Goal: Navigation & Orientation: Find specific page/section

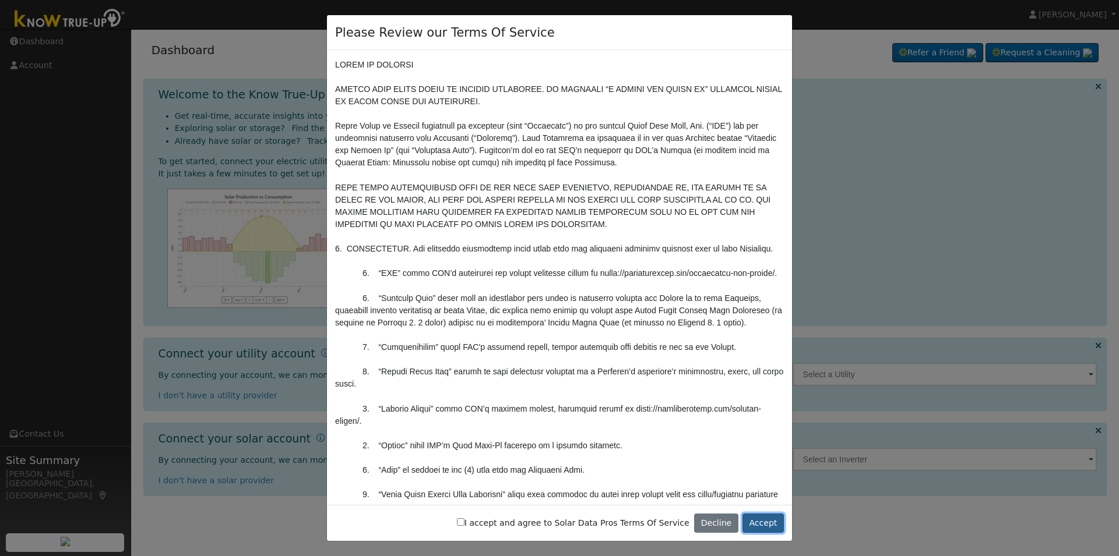
click at [763, 528] on button "Accept" at bounding box center [762, 524] width 41 height 20
click at [767, 519] on button "Accept" at bounding box center [762, 524] width 41 height 20
click at [464, 523] on input "I accept and agree to Solar Data Pros Terms Of Service" at bounding box center [461, 523] width 8 height 8
checkbox input "true"
click at [764, 523] on button "Accept" at bounding box center [762, 524] width 41 height 20
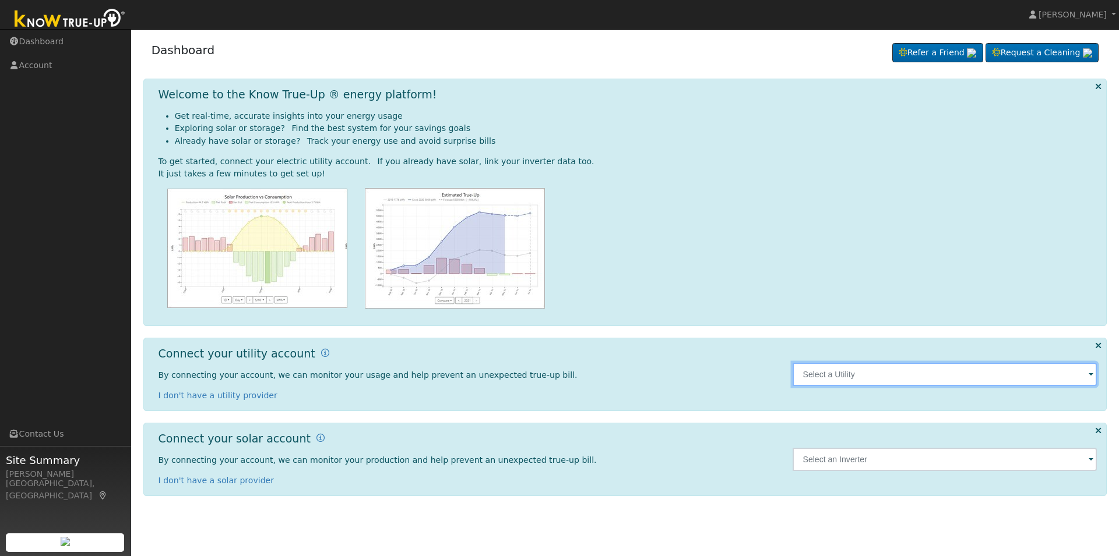
click at [867, 384] on input "text" at bounding box center [944, 374] width 305 height 23
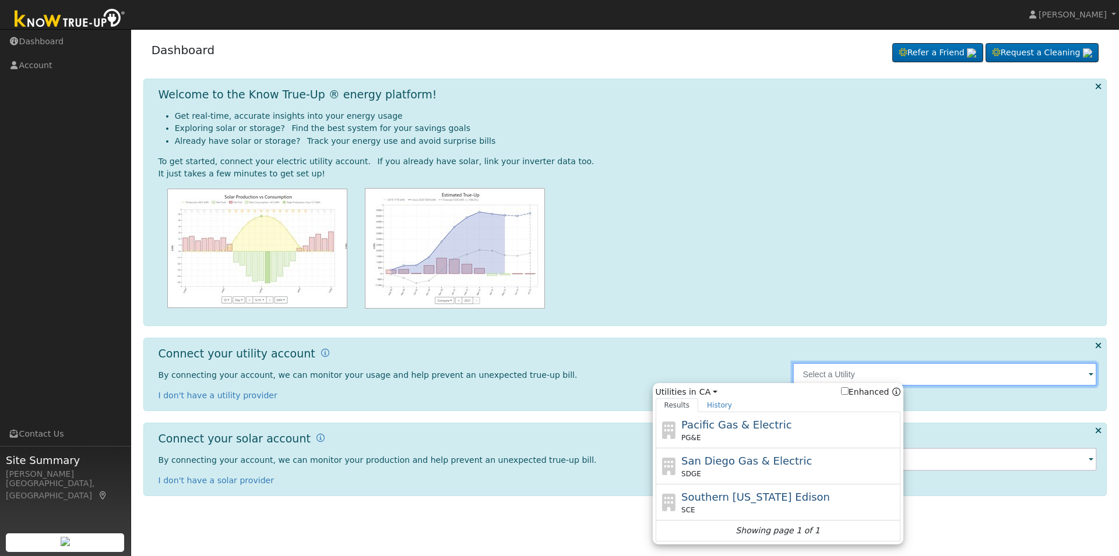
click at [837, 375] on input "text" at bounding box center [944, 374] width 305 height 23
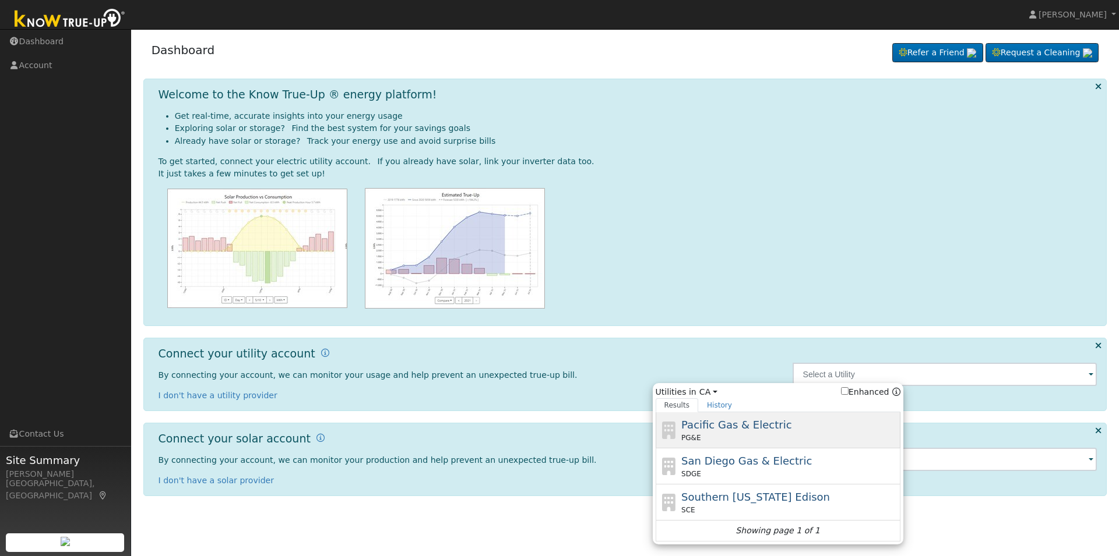
click at [725, 421] on span "Pacific Gas & Electric" at bounding box center [736, 425] width 110 height 12
type input "PG&E"
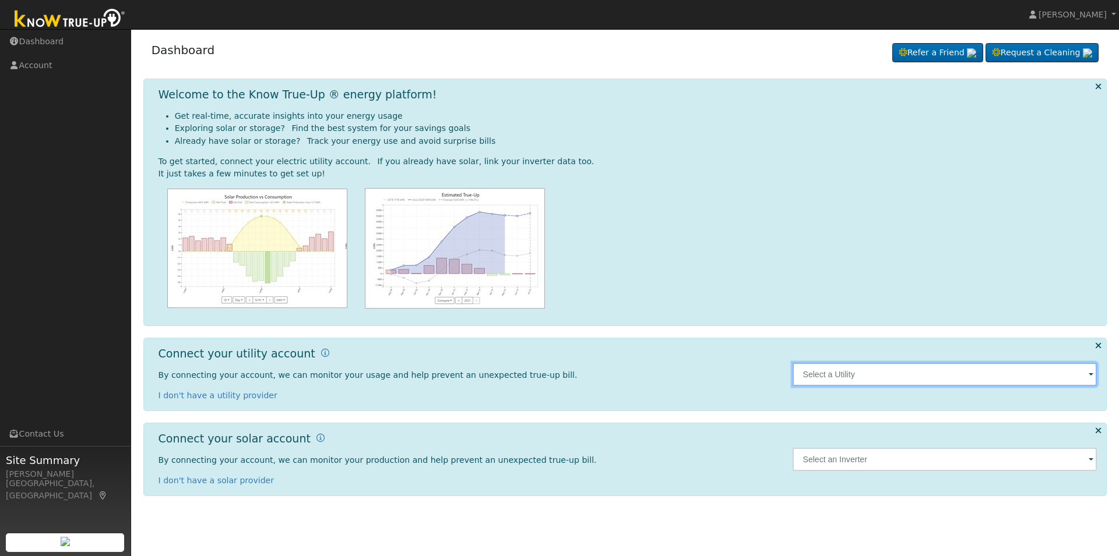
click at [803, 369] on input "text" at bounding box center [944, 374] width 305 height 23
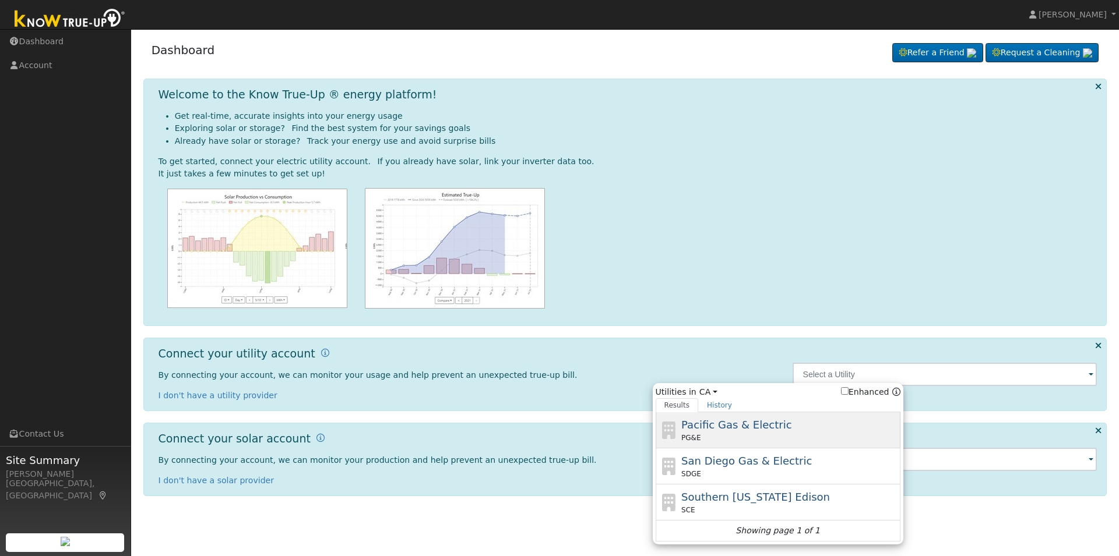
click at [759, 428] on span "Pacific Gas & Electric" at bounding box center [736, 425] width 110 height 12
type input "PG&E"
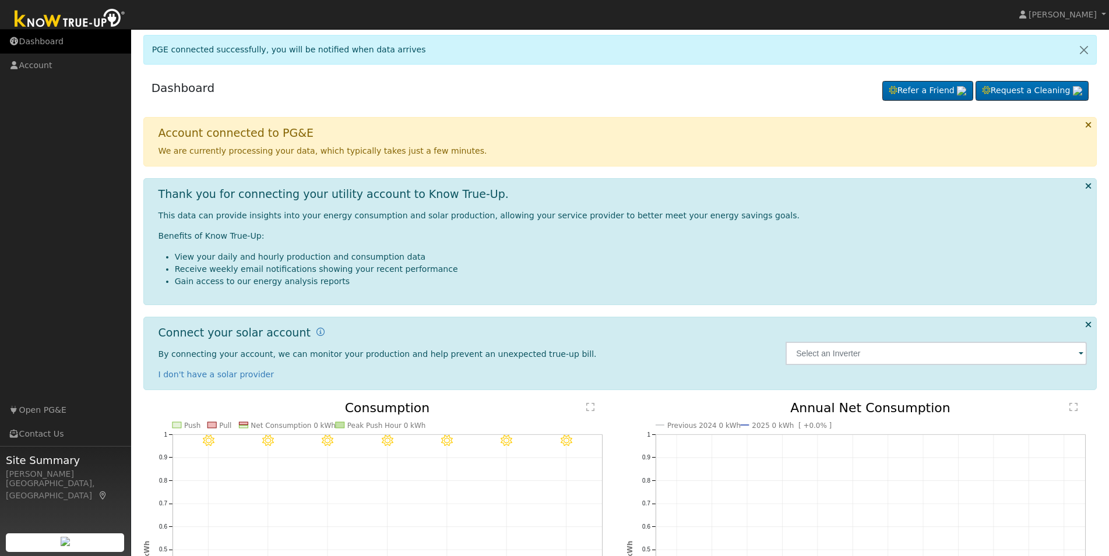
click at [44, 45] on link "Dashboard" at bounding box center [65, 42] width 131 height 24
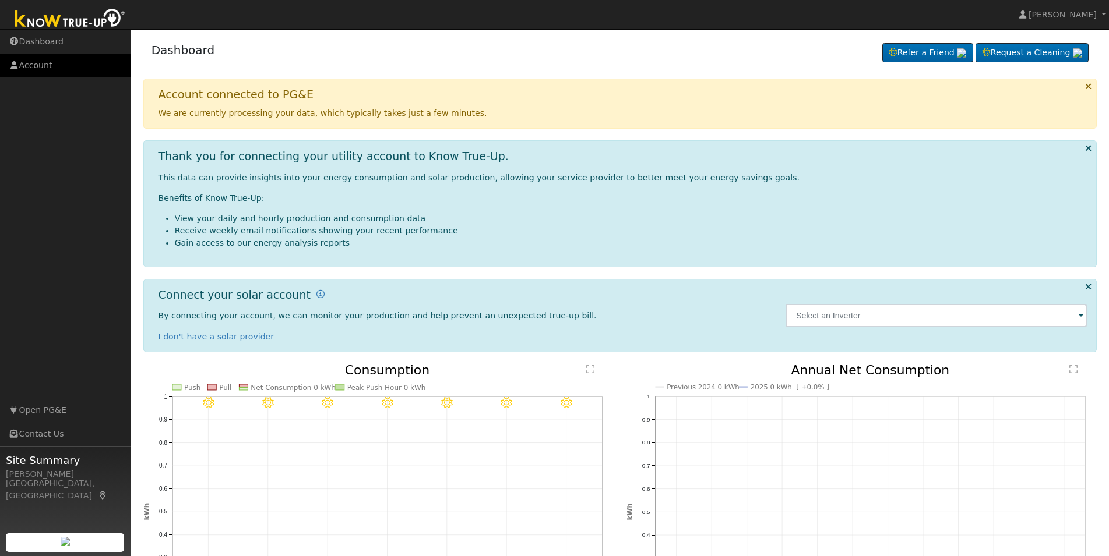
click at [37, 76] on link "Account" at bounding box center [65, 66] width 131 height 24
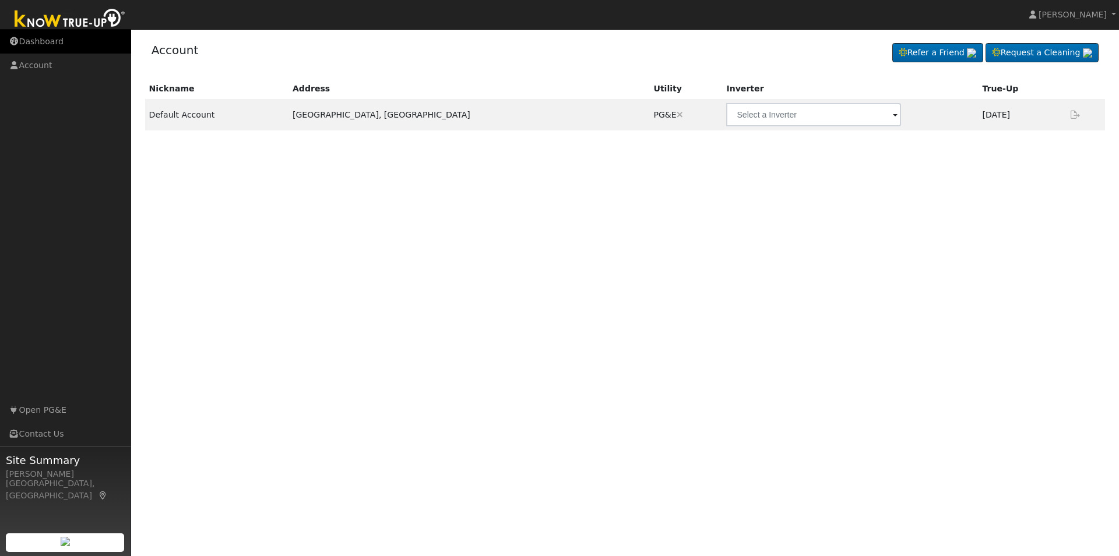
click at [50, 48] on link "Dashboard" at bounding box center [65, 42] width 131 height 24
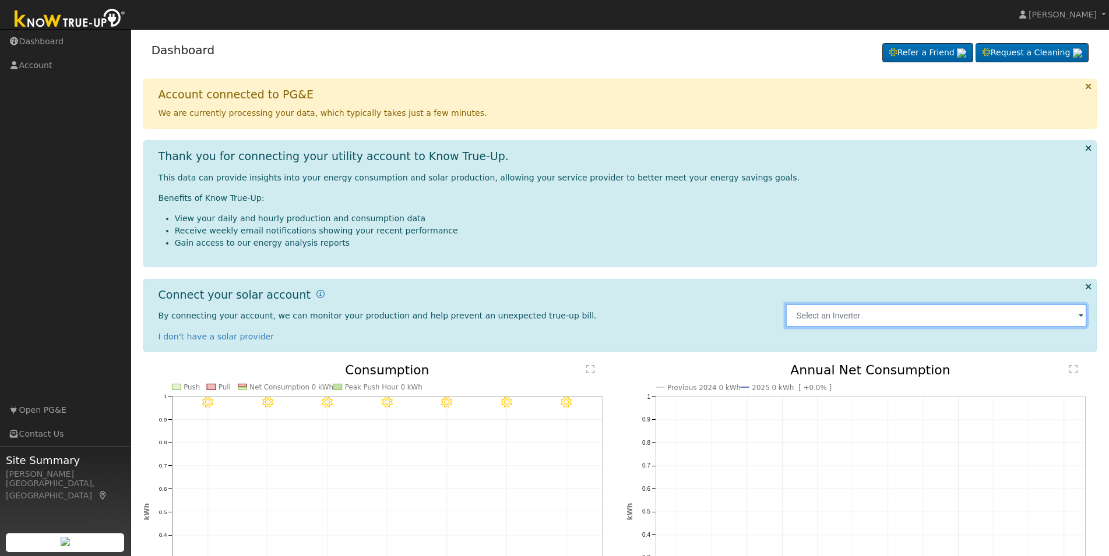
click at [861, 312] on input "text" at bounding box center [935, 315] width 301 height 23
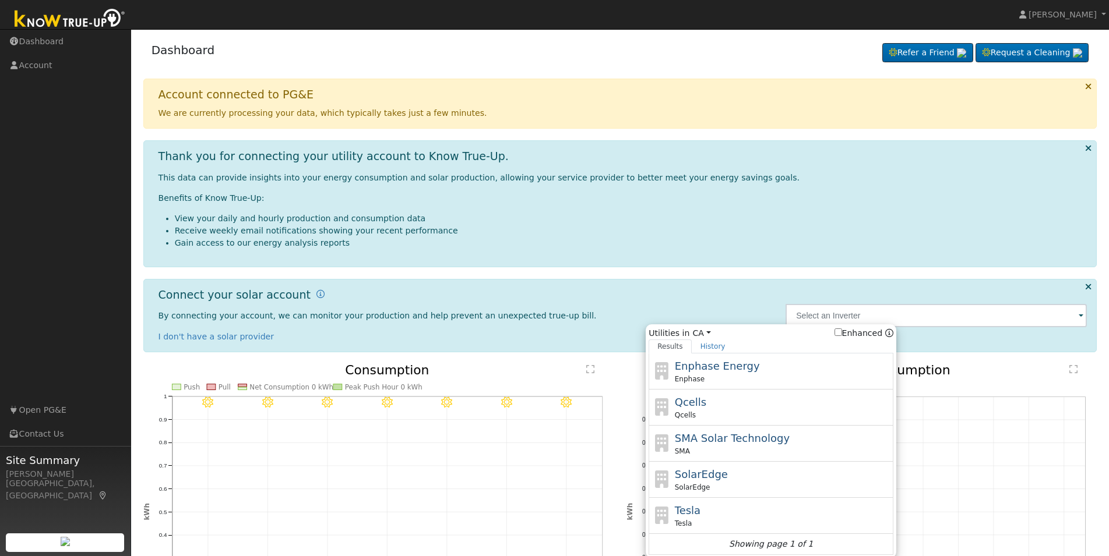
click at [706, 226] on li "Receive weekly email notifications showing your recent performance" at bounding box center [631, 231] width 912 height 12
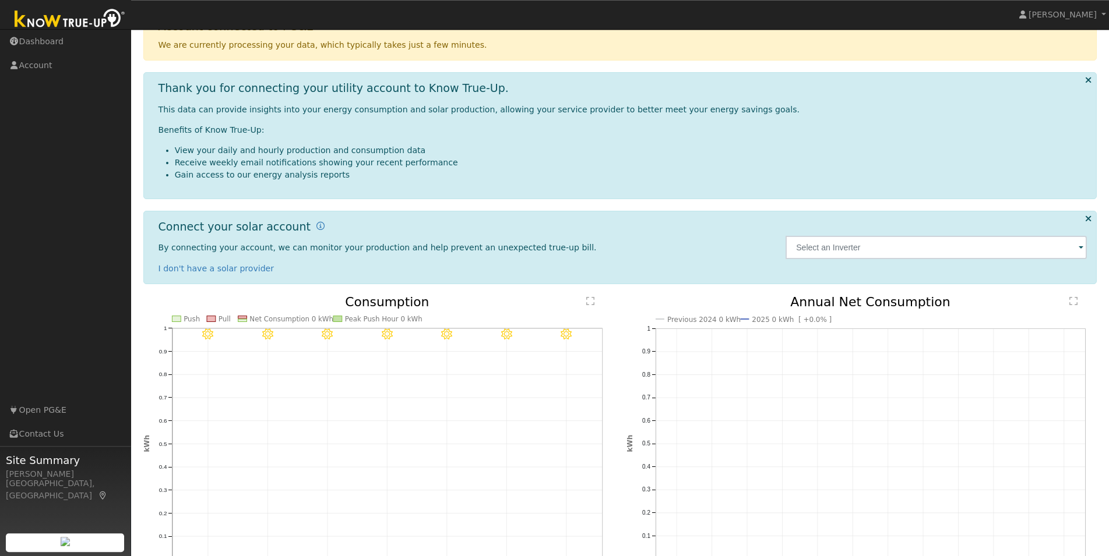
scroll to position [146, 0]
